Goal: Task Accomplishment & Management: Use online tool/utility

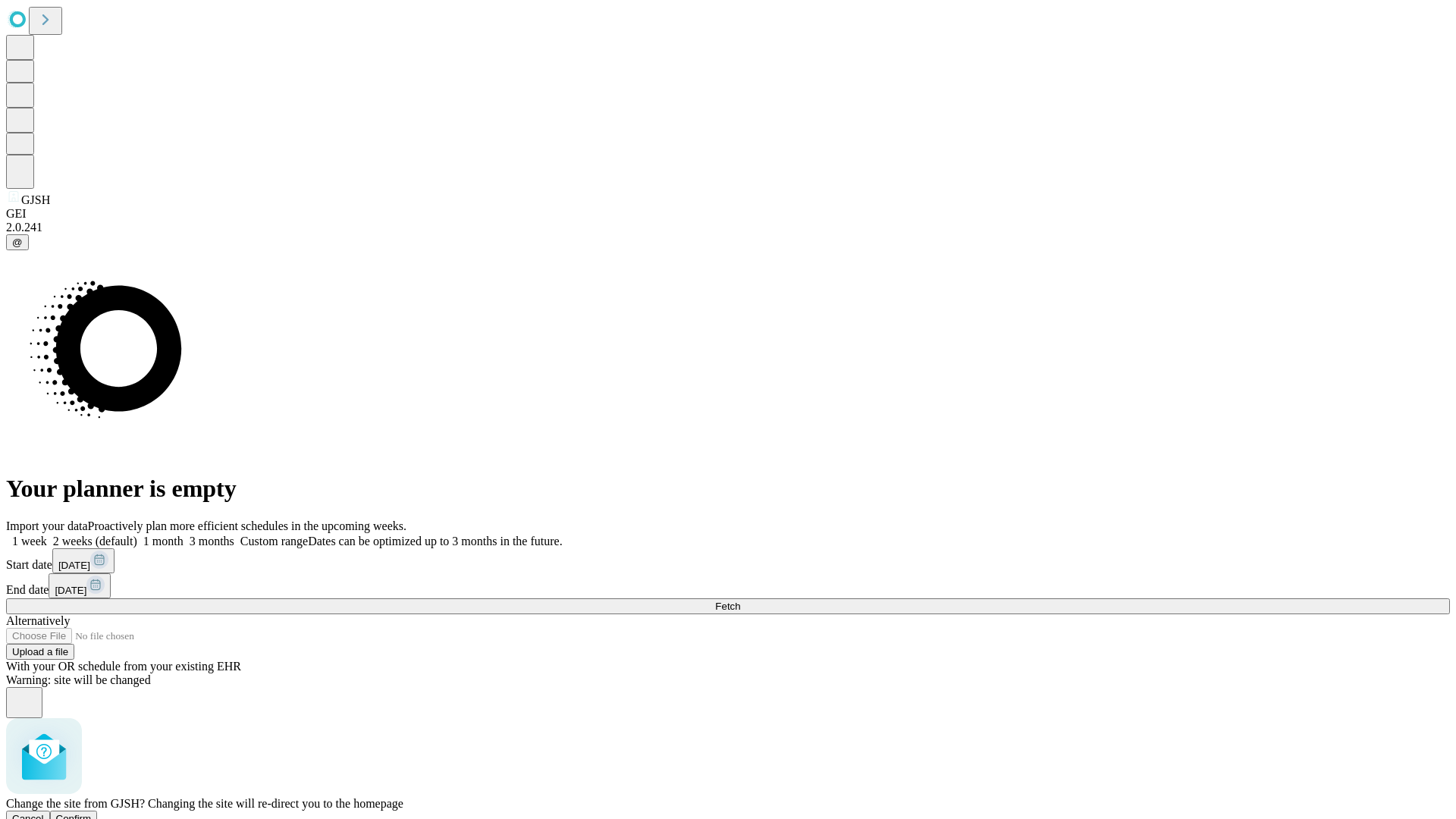
click at [92, 813] on span "Confirm" at bounding box center [73, 819] width 36 height 11
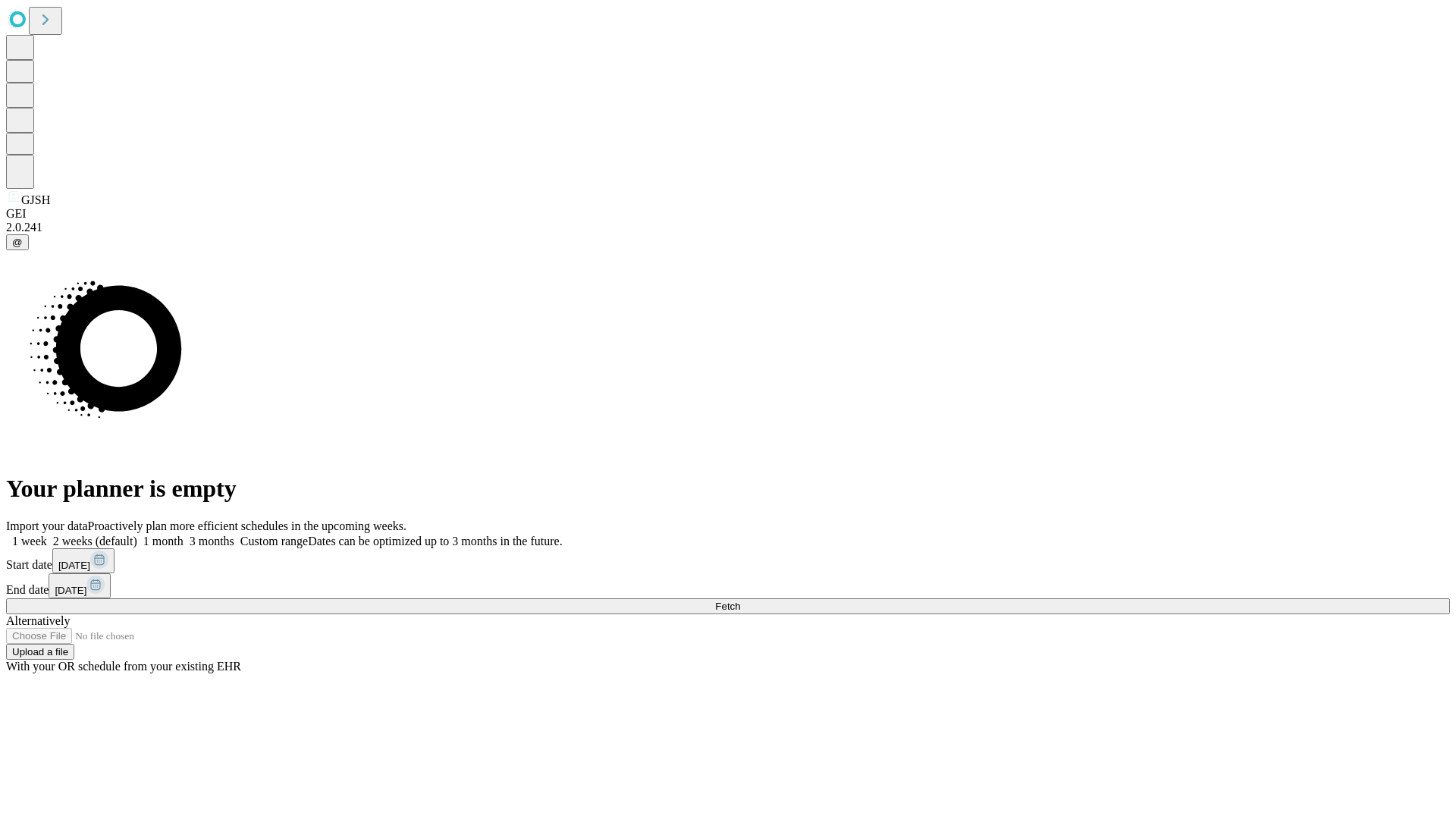
click at [47, 535] on label "1 week" at bounding box center [26, 541] width 41 height 13
click at [740, 601] on span "Fetch" at bounding box center [727, 606] width 25 height 11
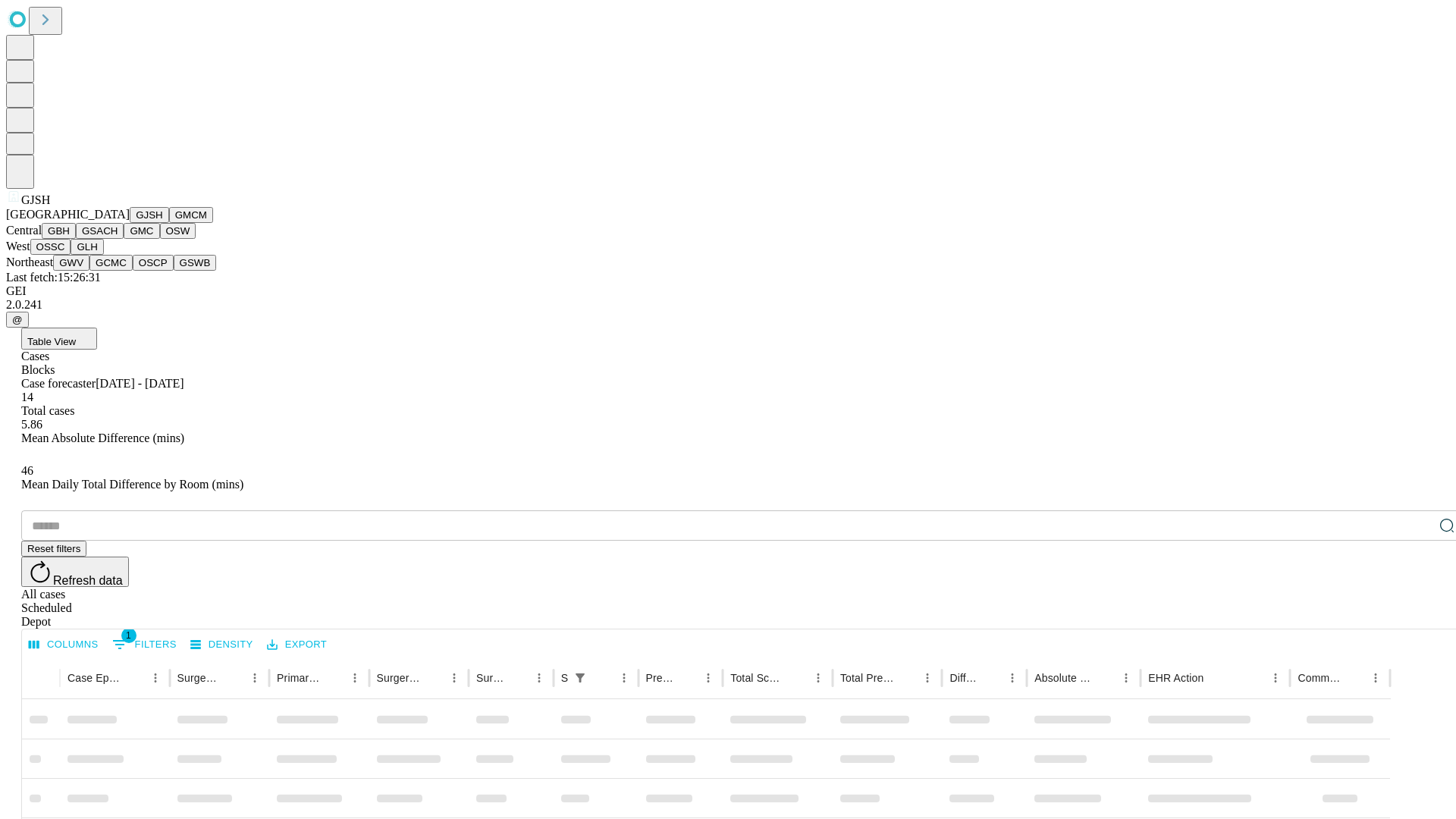
click at [169, 223] on button "GMCM" at bounding box center [190, 215] width 44 height 16
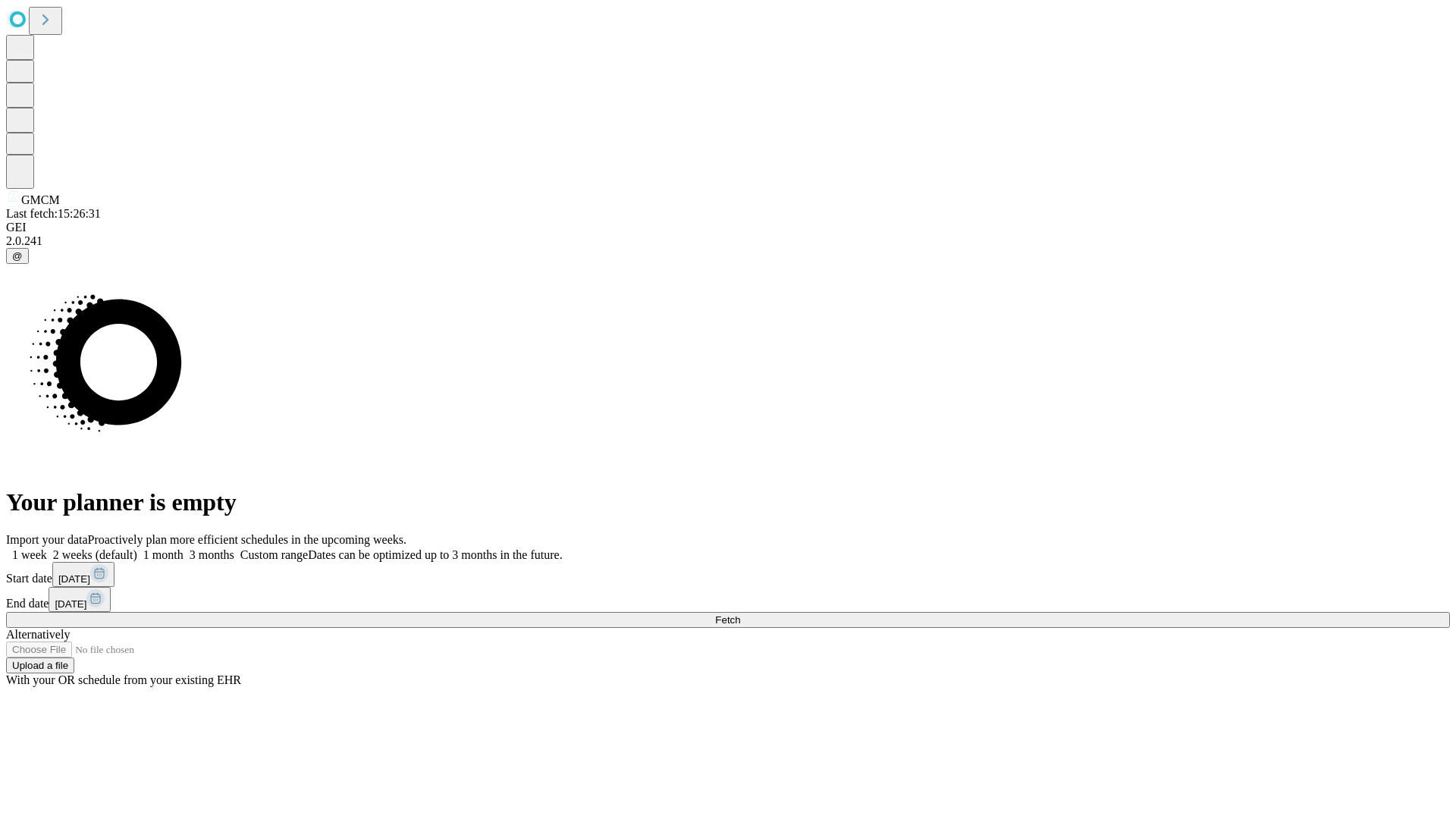
click at [740, 614] on span "Fetch" at bounding box center [727, 620] width 25 height 11
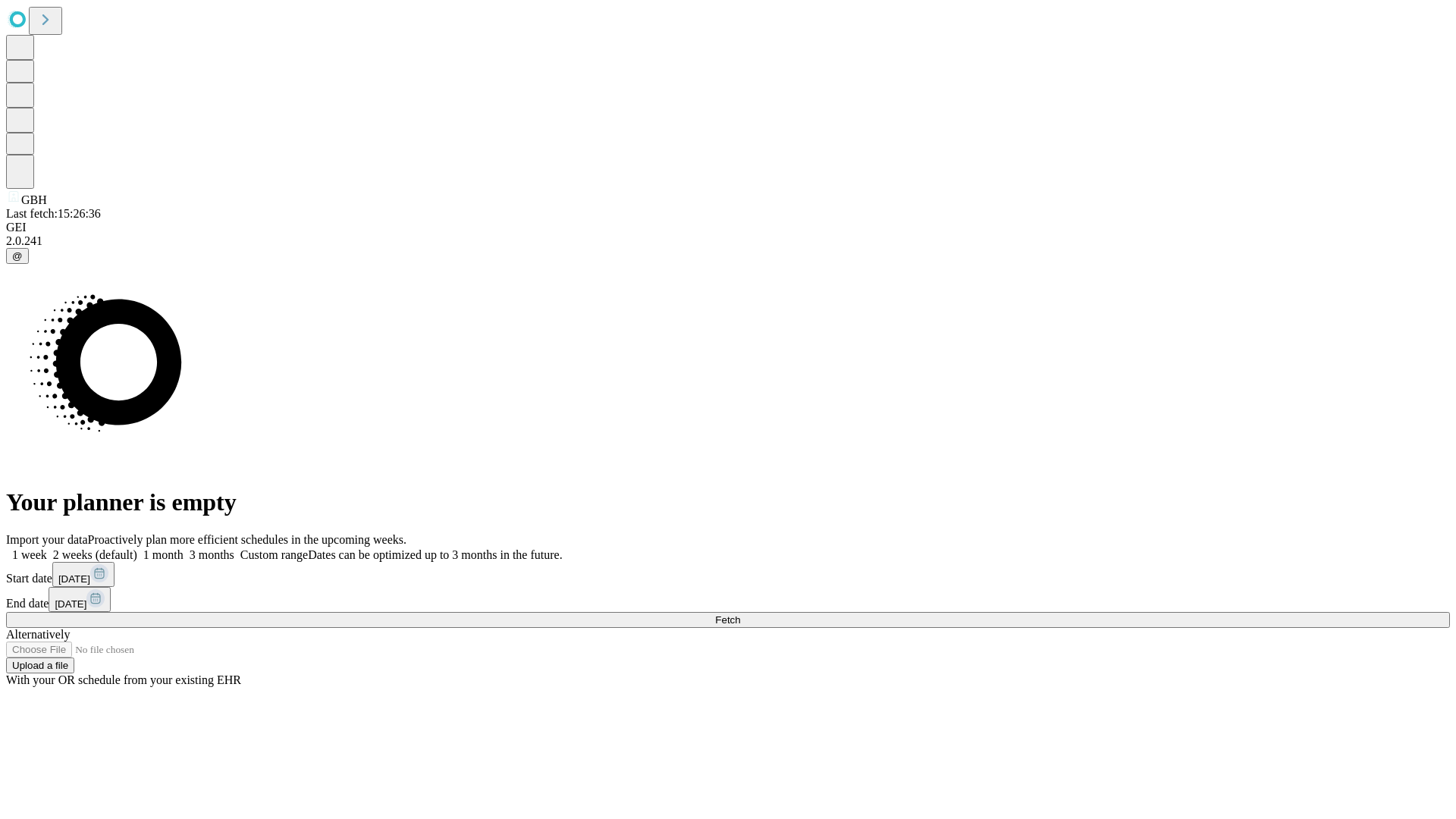
click at [47, 548] on label "1 week" at bounding box center [26, 554] width 41 height 13
click at [740, 614] on span "Fetch" at bounding box center [727, 620] width 25 height 11
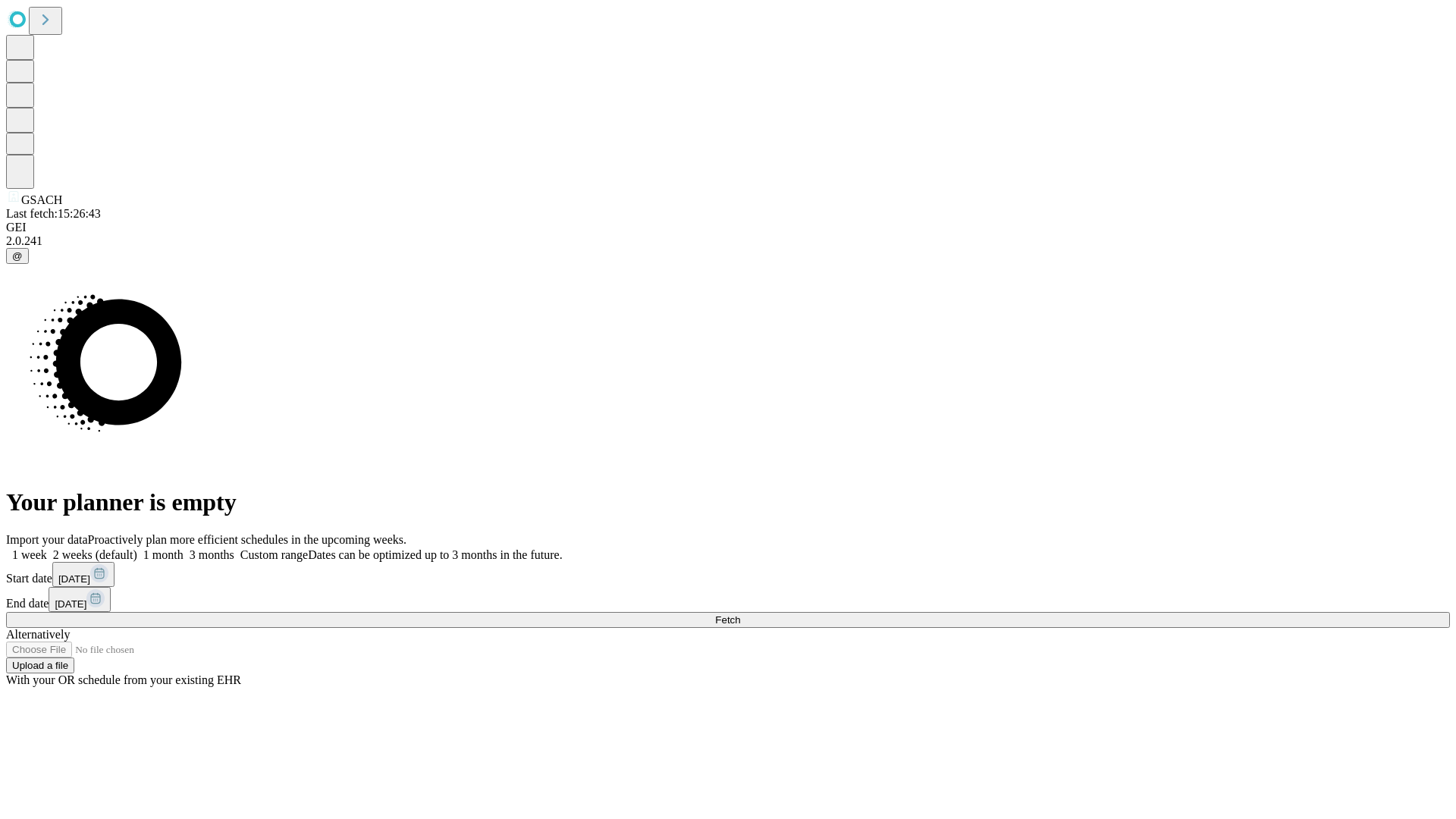
click at [47, 548] on label "1 week" at bounding box center [26, 554] width 41 height 13
click at [740, 614] on span "Fetch" at bounding box center [727, 620] width 25 height 11
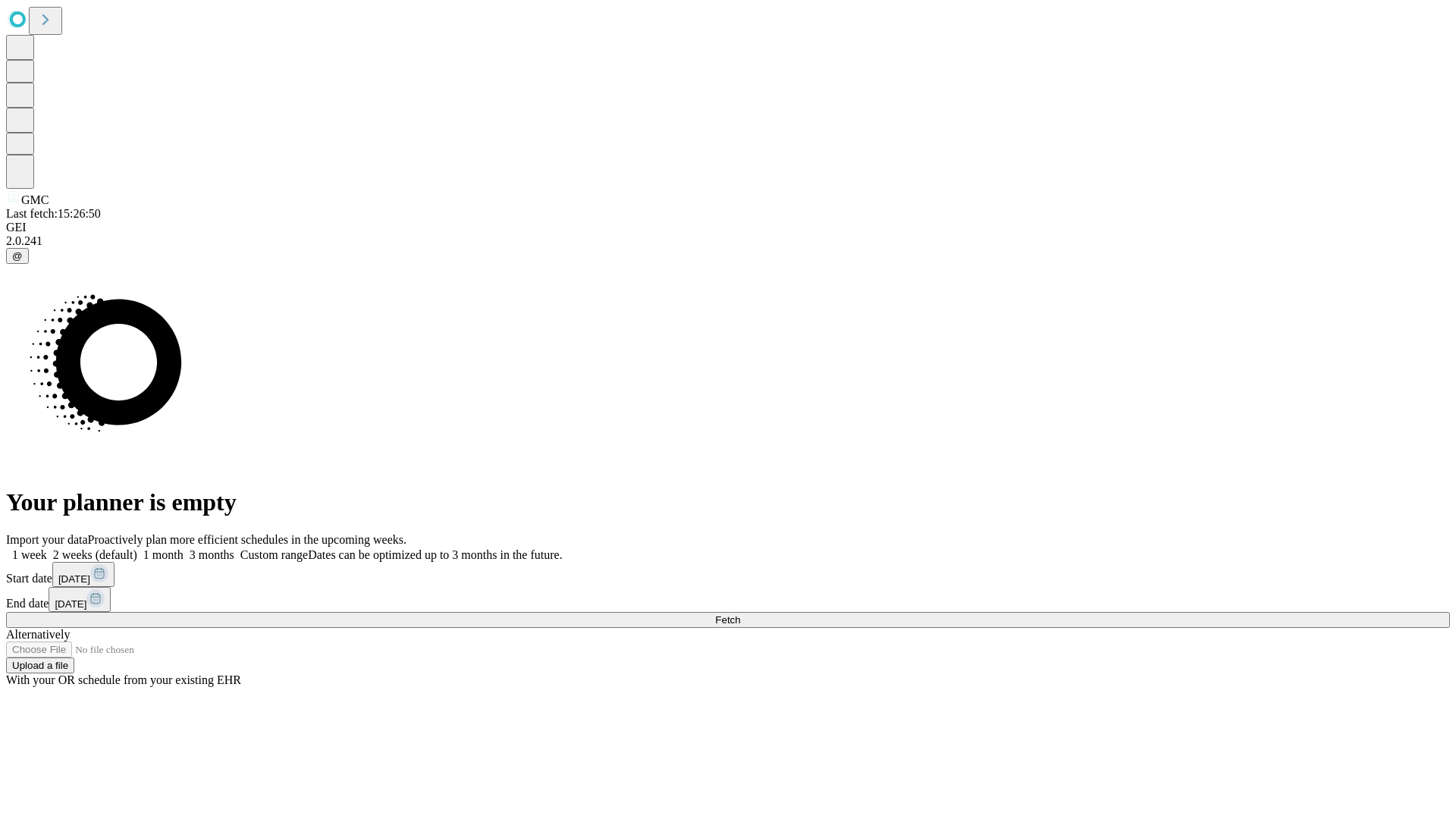
click at [47, 548] on label "1 week" at bounding box center [26, 554] width 41 height 13
click at [740, 614] on span "Fetch" at bounding box center [727, 620] width 25 height 11
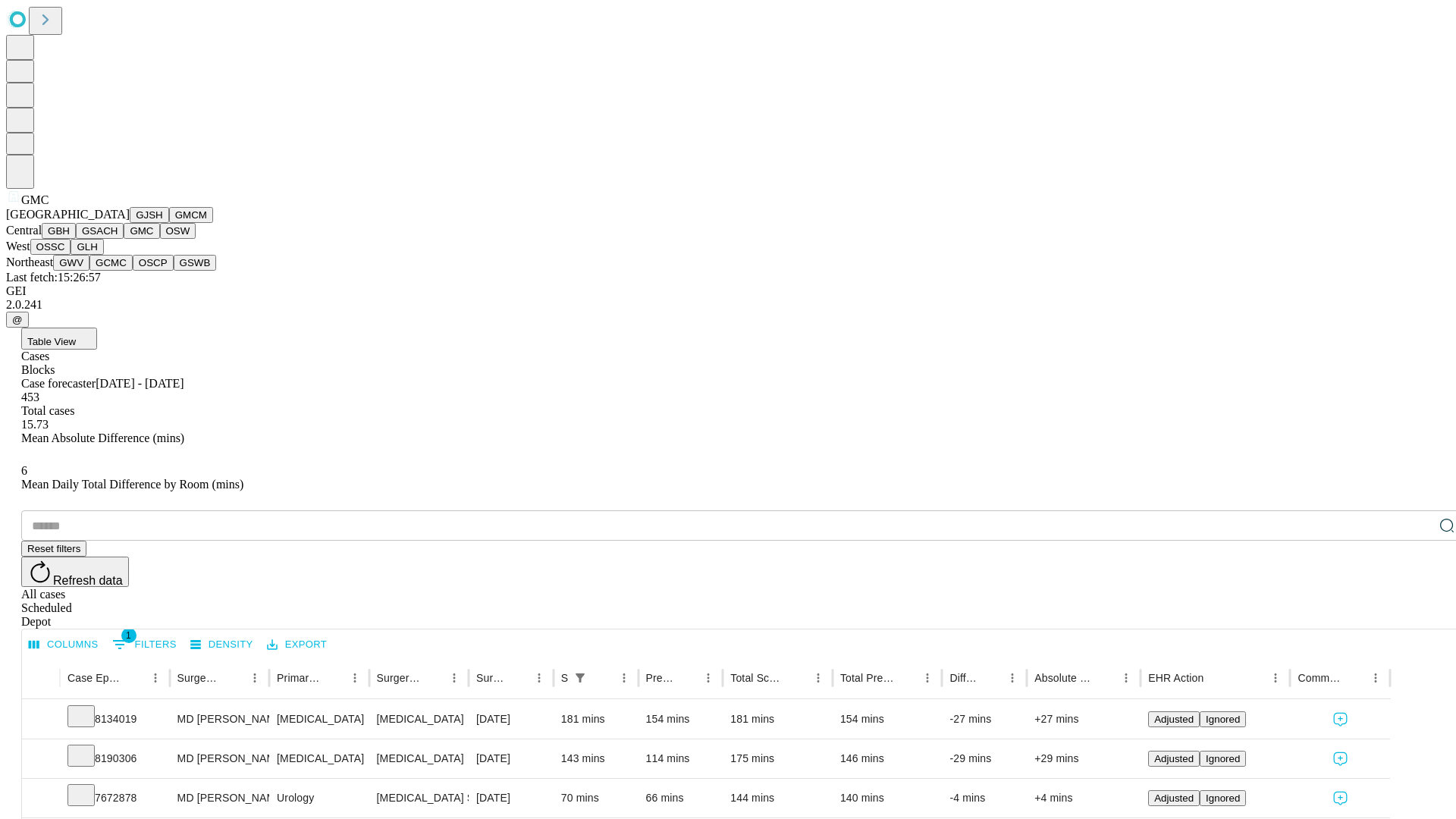
click at [160, 239] on button "OSW" at bounding box center [178, 231] width 37 height 16
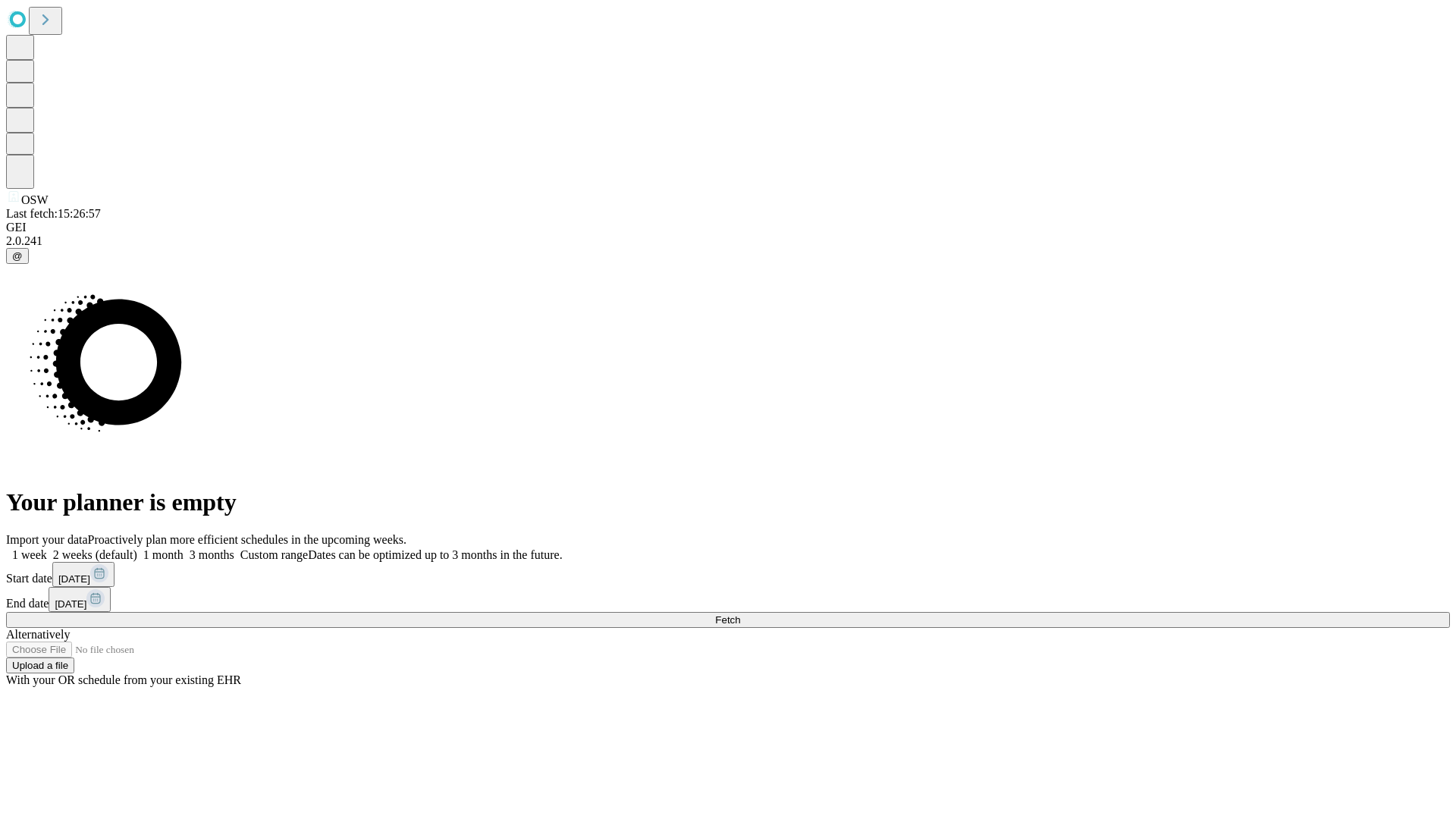
click at [47, 548] on label "1 week" at bounding box center [26, 554] width 41 height 13
click at [740, 614] on span "Fetch" at bounding box center [727, 620] width 25 height 11
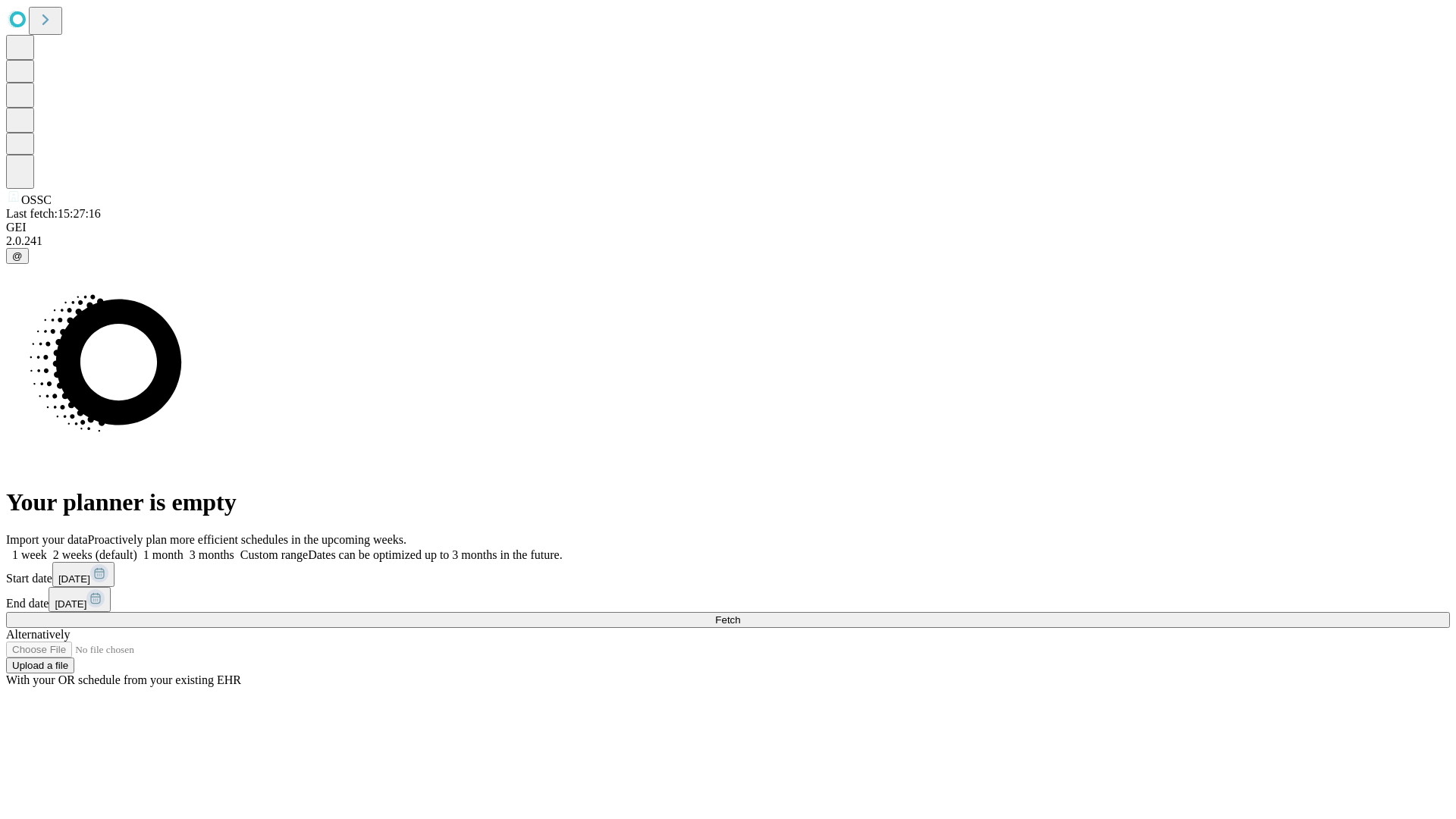
click at [740, 614] on span "Fetch" at bounding box center [727, 620] width 25 height 11
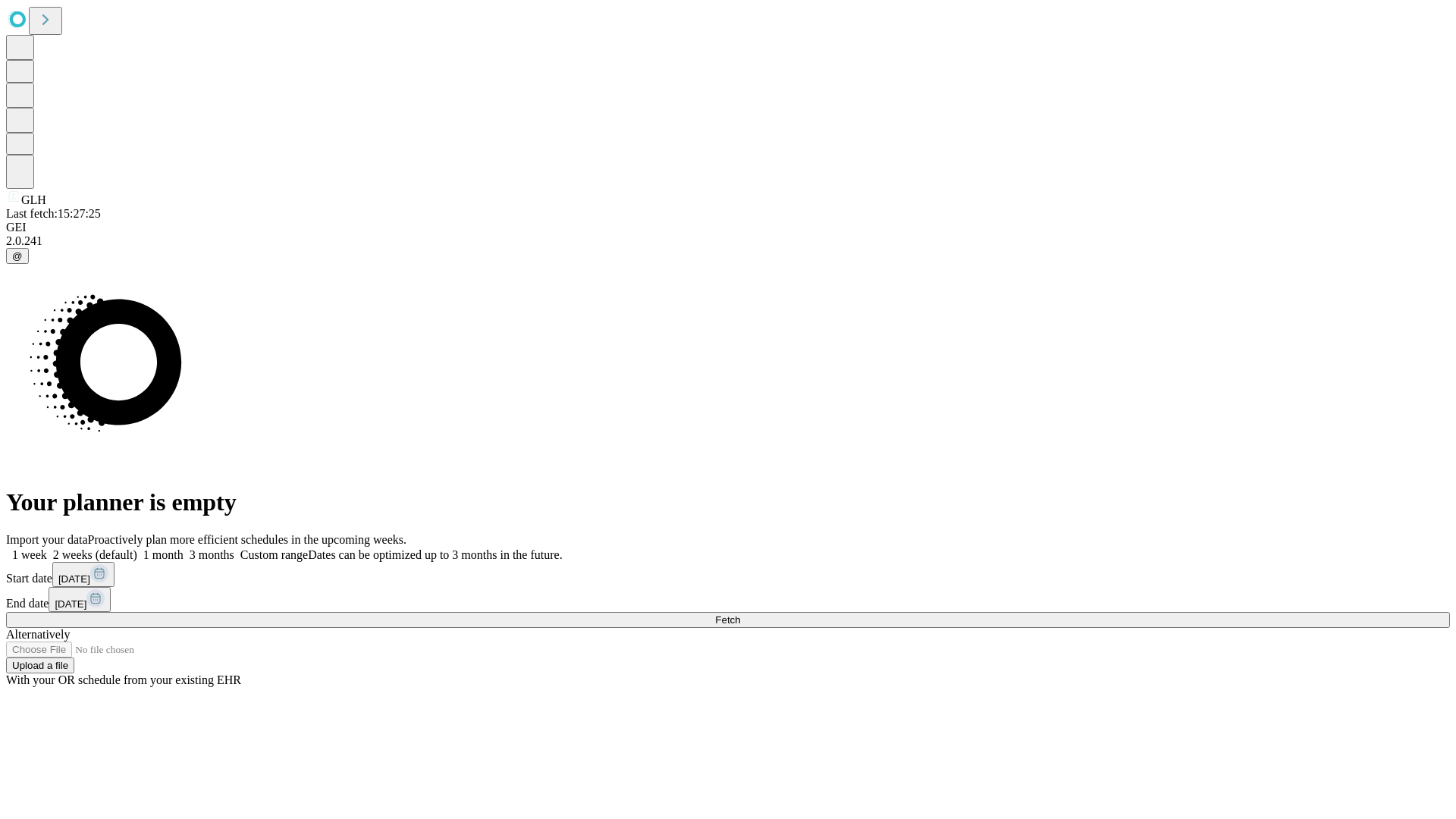
click at [47, 548] on label "1 week" at bounding box center [26, 554] width 41 height 13
click at [740, 614] on span "Fetch" at bounding box center [727, 620] width 25 height 11
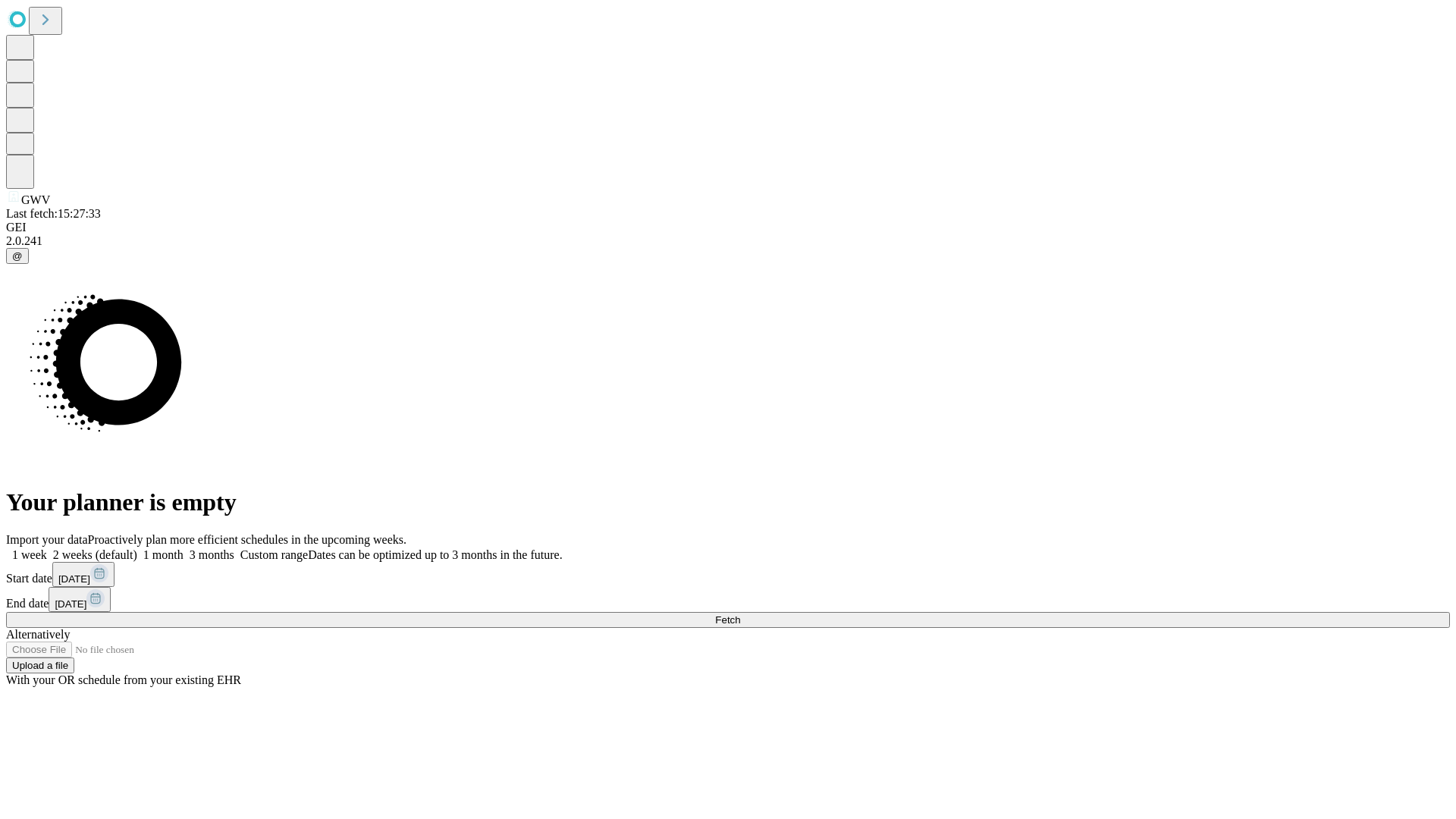
click at [47, 548] on label "1 week" at bounding box center [26, 554] width 41 height 13
click at [740, 614] on span "Fetch" at bounding box center [727, 620] width 25 height 11
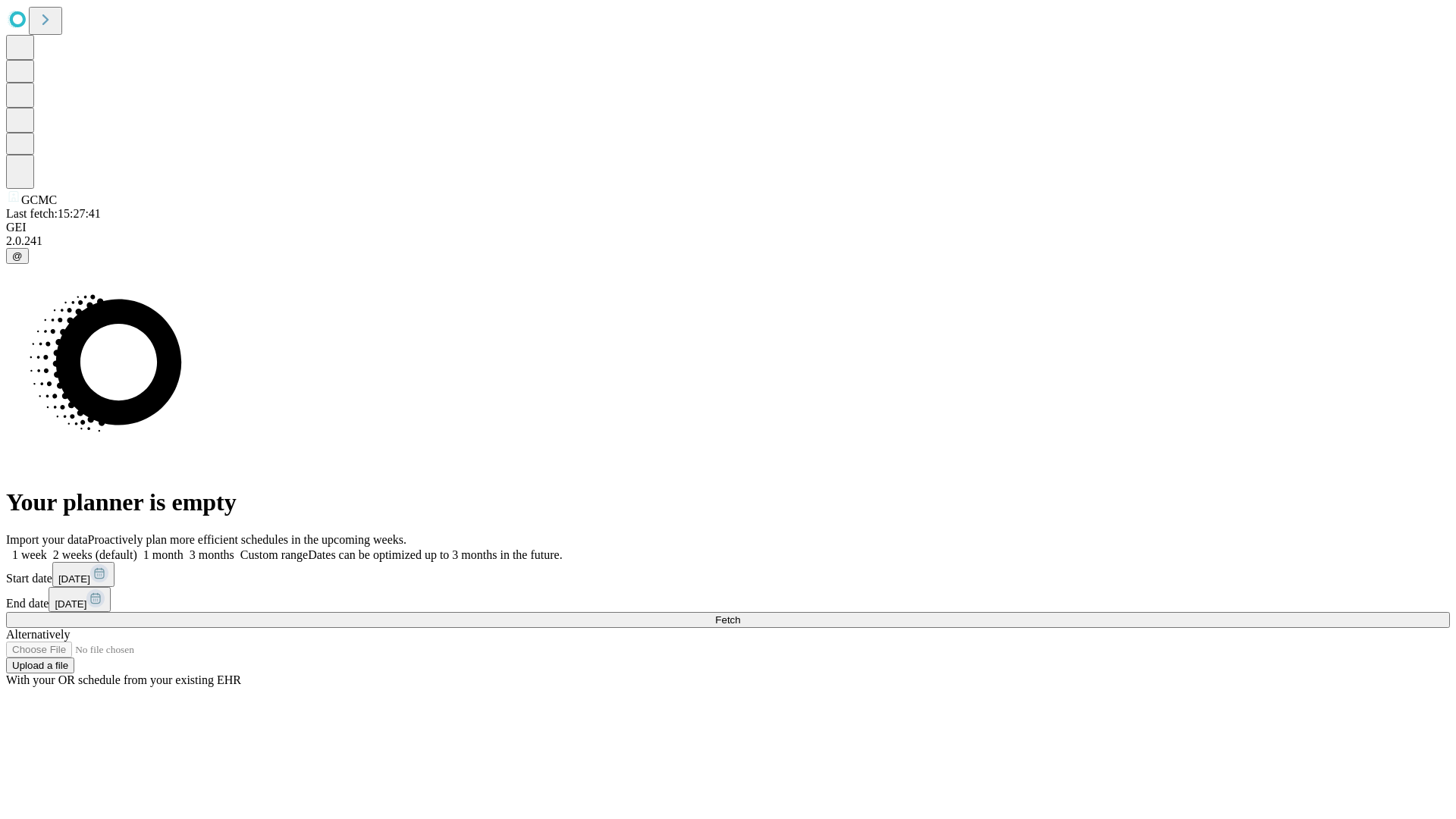
click at [740, 614] on span "Fetch" at bounding box center [727, 620] width 25 height 11
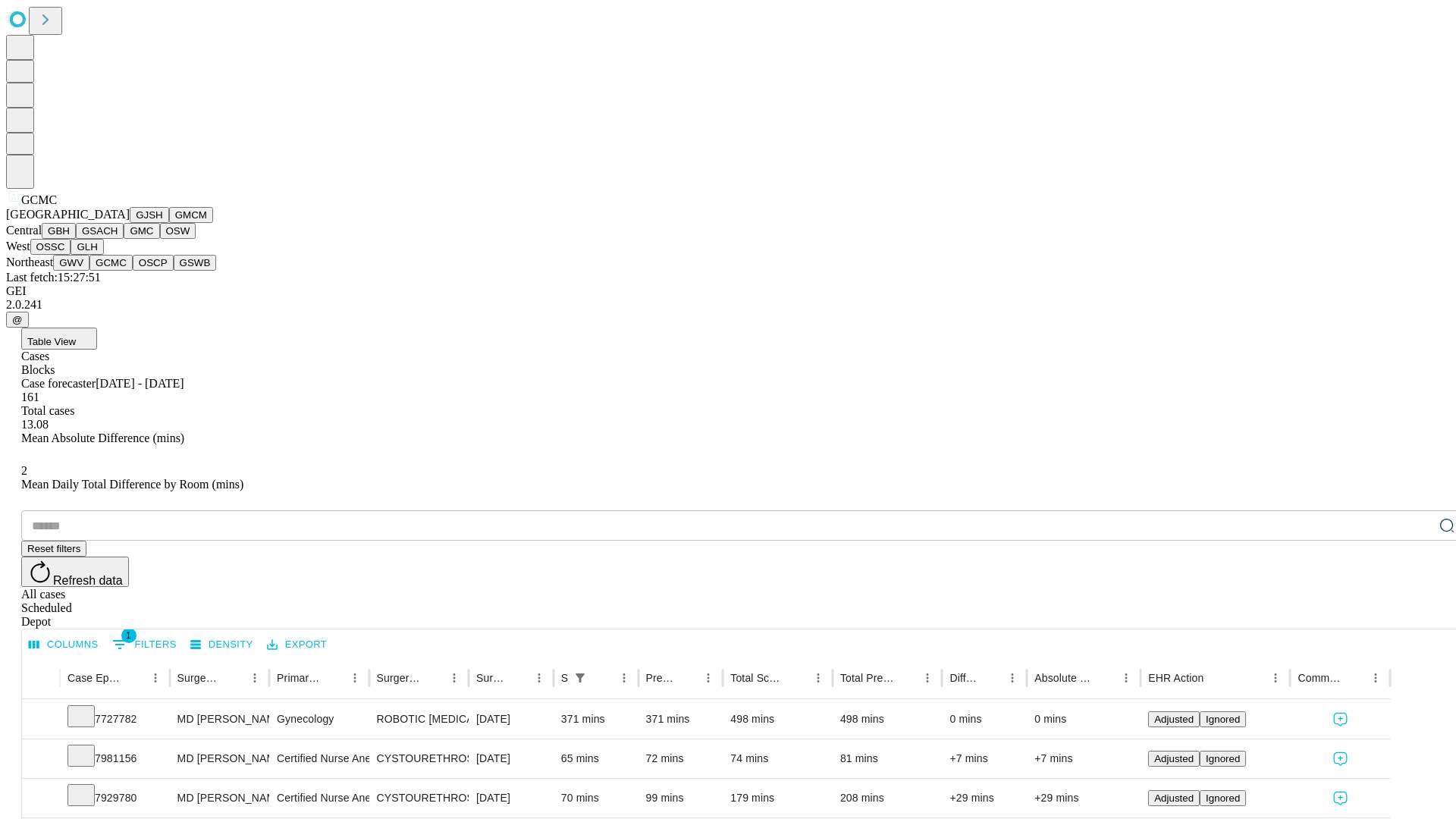
click at [133, 271] on button "OSCP" at bounding box center [153, 263] width 41 height 16
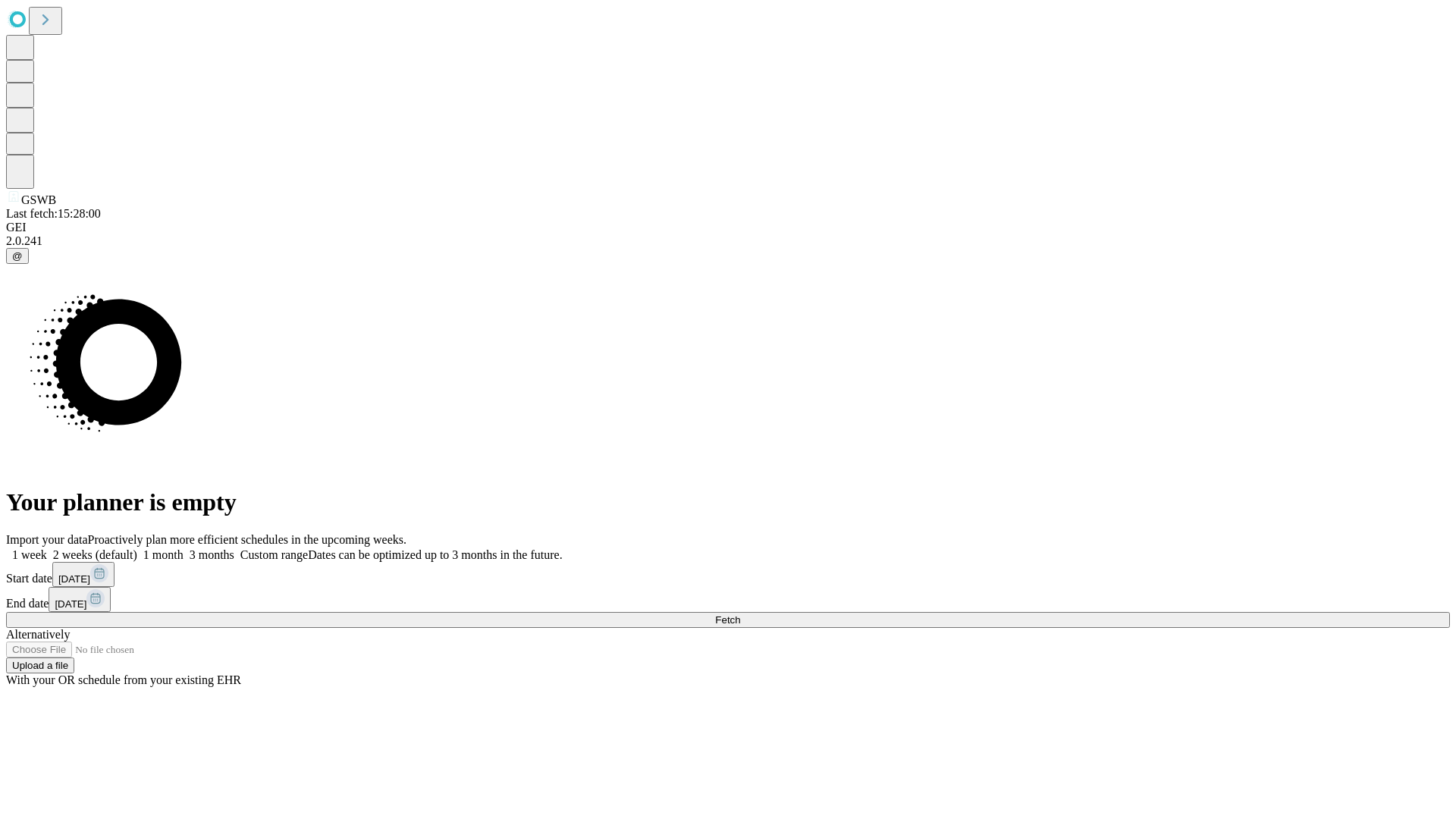
click at [47, 548] on label "1 week" at bounding box center [26, 554] width 41 height 13
click at [740, 614] on span "Fetch" at bounding box center [727, 620] width 25 height 11
